Goal: Check status: Check status

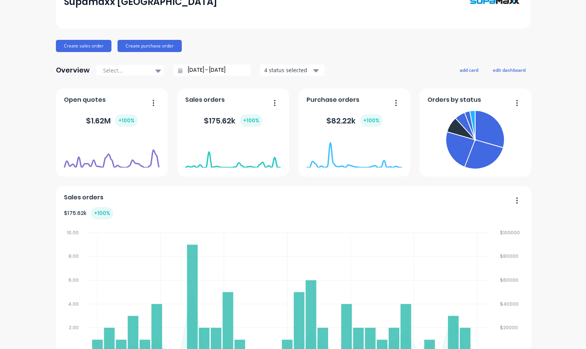
scroll to position [76, 0]
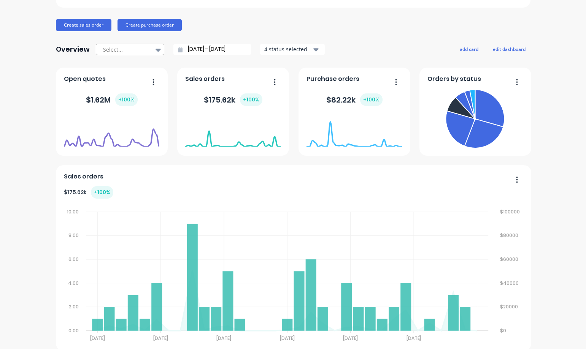
click at [155, 49] on icon at bounding box center [157, 50] width 5 height 3
click at [178, 49] on icon at bounding box center [180, 49] width 5 height 5
click at [178, 50] on icon at bounding box center [180, 49] width 5 height 5
click at [194, 49] on input "[DATE] - [DATE]" at bounding box center [214, 49] width 65 height 11
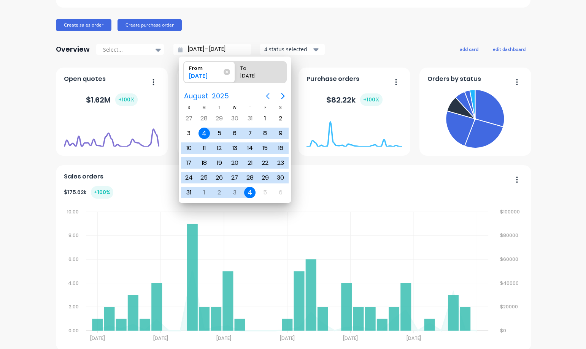
click at [266, 96] on icon "Previous page" at bounding box center [267, 96] width 9 height 9
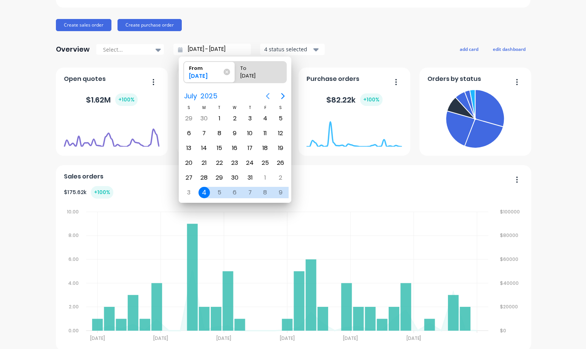
click at [266, 96] on icon "Previous page" at bounding box center [267, 96] width 9 height 9
click at [280, 96] on icon "Next page" at bounding box center [282, 96] width 9 height 9
click at [283, 93] on icon "Next page" at bounding box center [282, 96] width 9 height 9
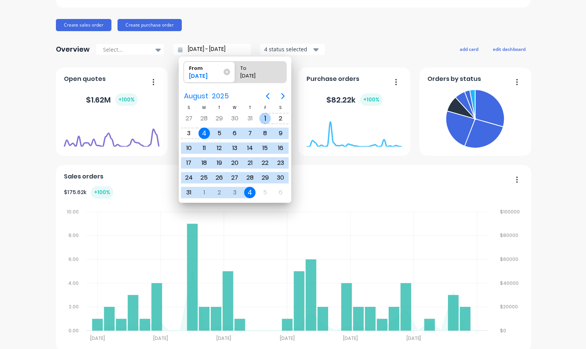
click at [263, 117] on div "1" at bounding box center [264, 118] width 11 height 11
type input "[DATE] - [DATE]"
radio input "false"
radio input "true"
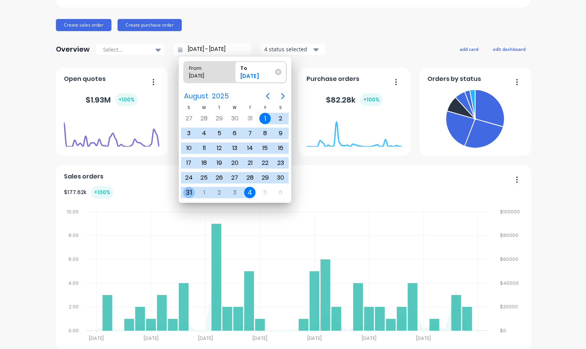
click at [187, 193] on div "31" at bounding box center [188, 192] width 11 height 11
type input "[DATE] - [DATE]"
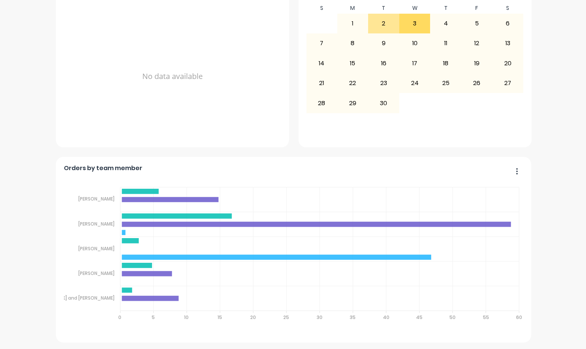
scroll to position [476, 0]
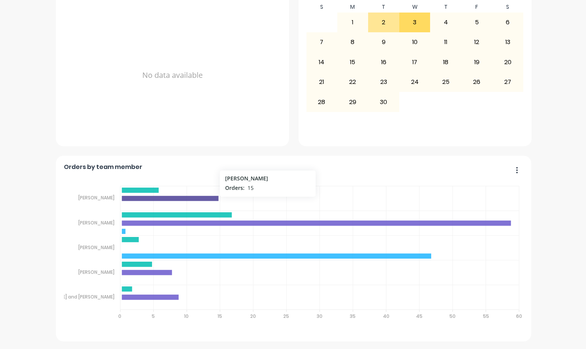
click at [146, 198] on icon at bounding box center [170, 198] width 97 height 5
